Goal: Complete application form

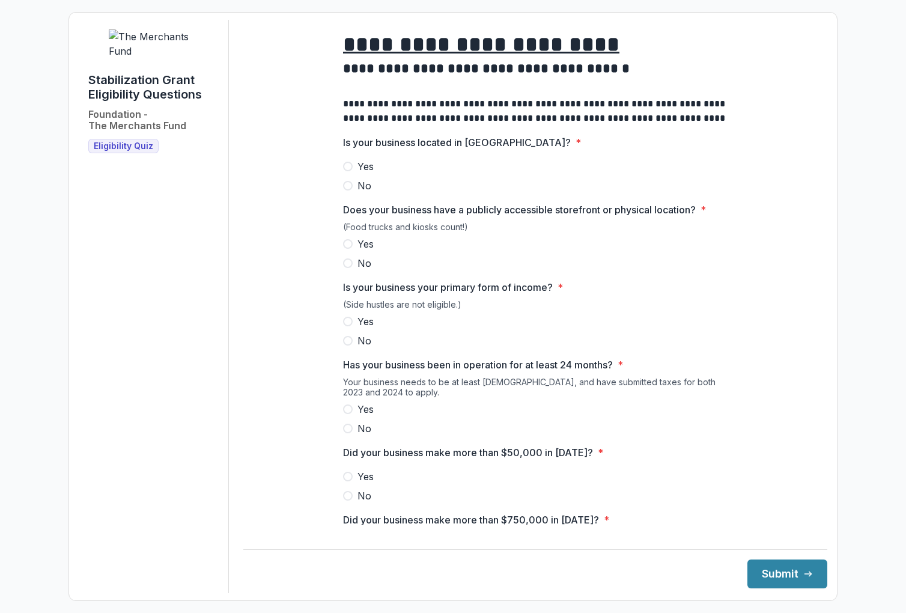
click at [347, 171] on span at bounding box center [348, 167] width 10 height 10
click at [347, 268] on span at bounding box center [348, 263] width 10 height 10
click at [347, 326] on span at bounding box center [348, 322] width 10 height 10
click at [348, 414] on span at bounding box center [348, 409] width 10 height 10
click at [347, 500] on span at bounding box center [348, 496] width 10 height 10
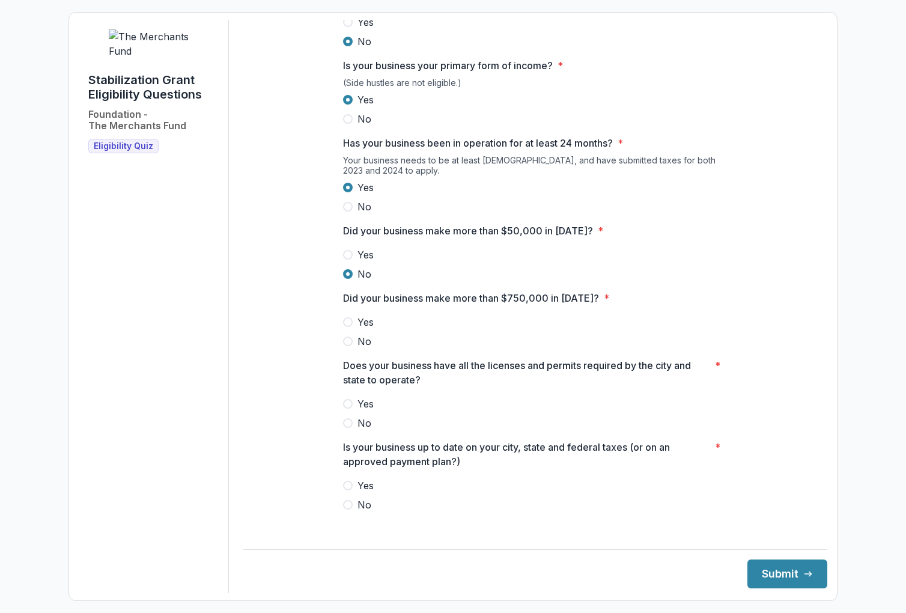
scroll to position [226, 0]
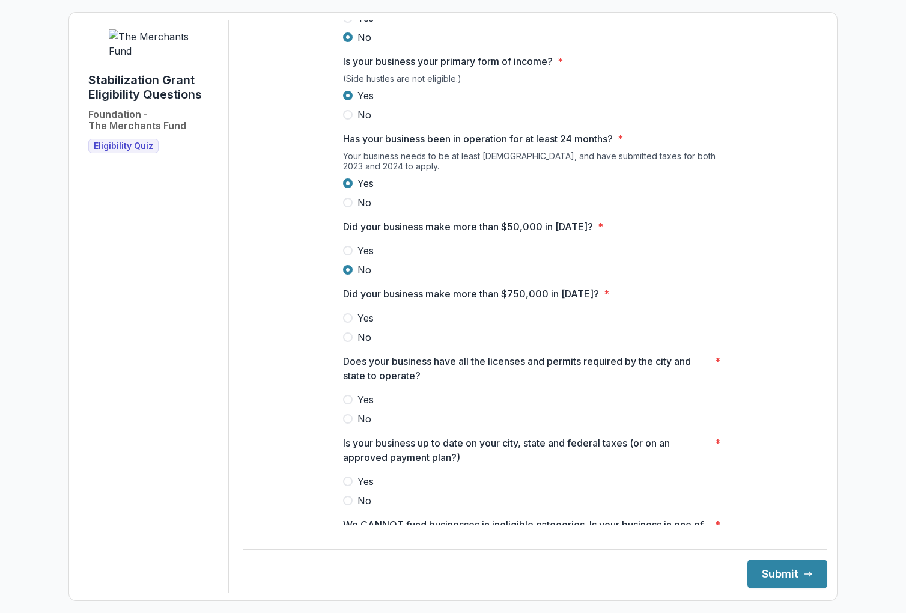
click at [345, 342] on span at bounding box center [348, 337] width 10 height 10
click at [348, 404] on span at bounding box center [348, 400] width 10 height 10
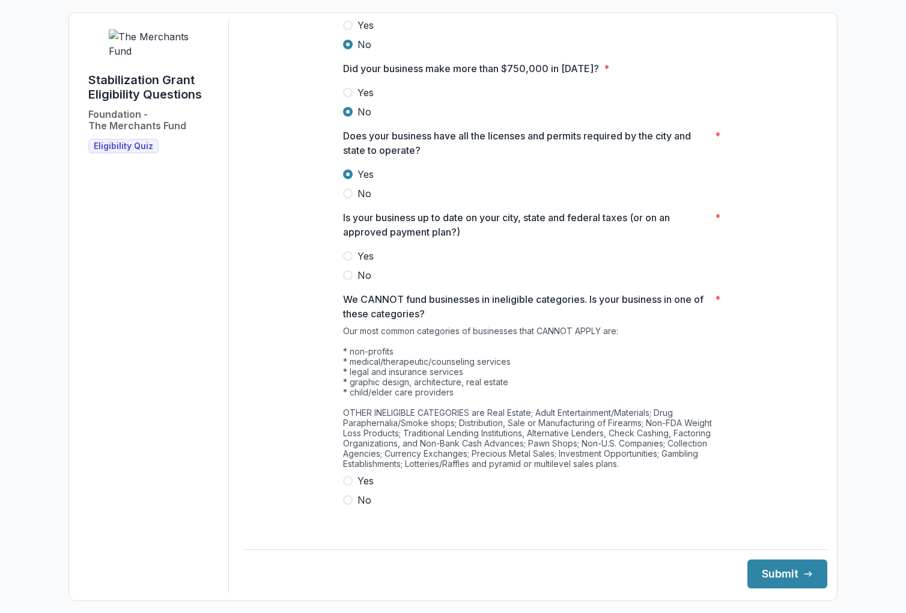
scroll to position [453, 0]
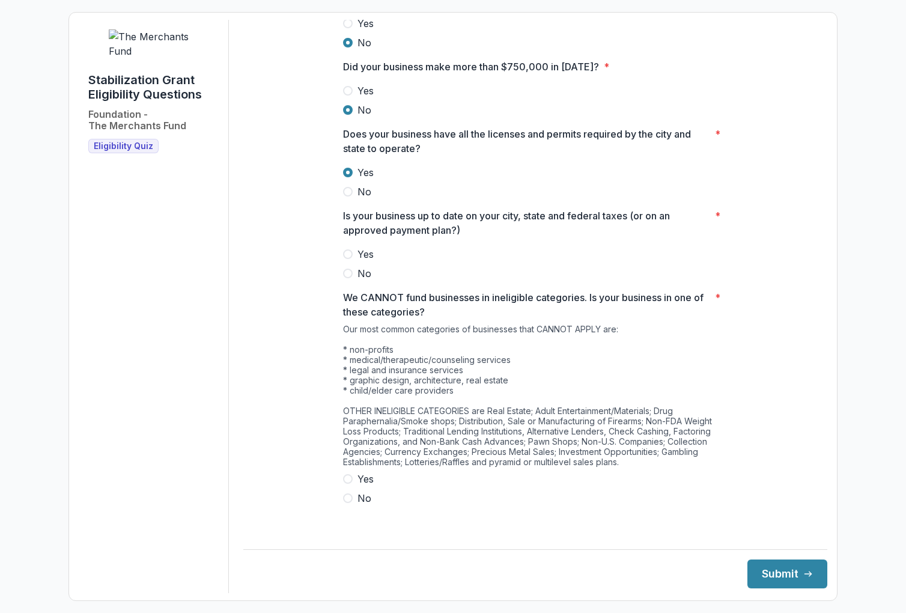
click at [343, 503] on span at bounding box center [348, 498] width 10 height 10
click at [751, 574] on button "Submit" at bounding box center [787, 573] width 80 height 29
click at [350, 259] on span at bounding box center [348, 254] width 10 height 10
click at [763, 566] on button "Submit" at bounding box center [787, 573] width 80 height 29
